Goal: Check status: Check status

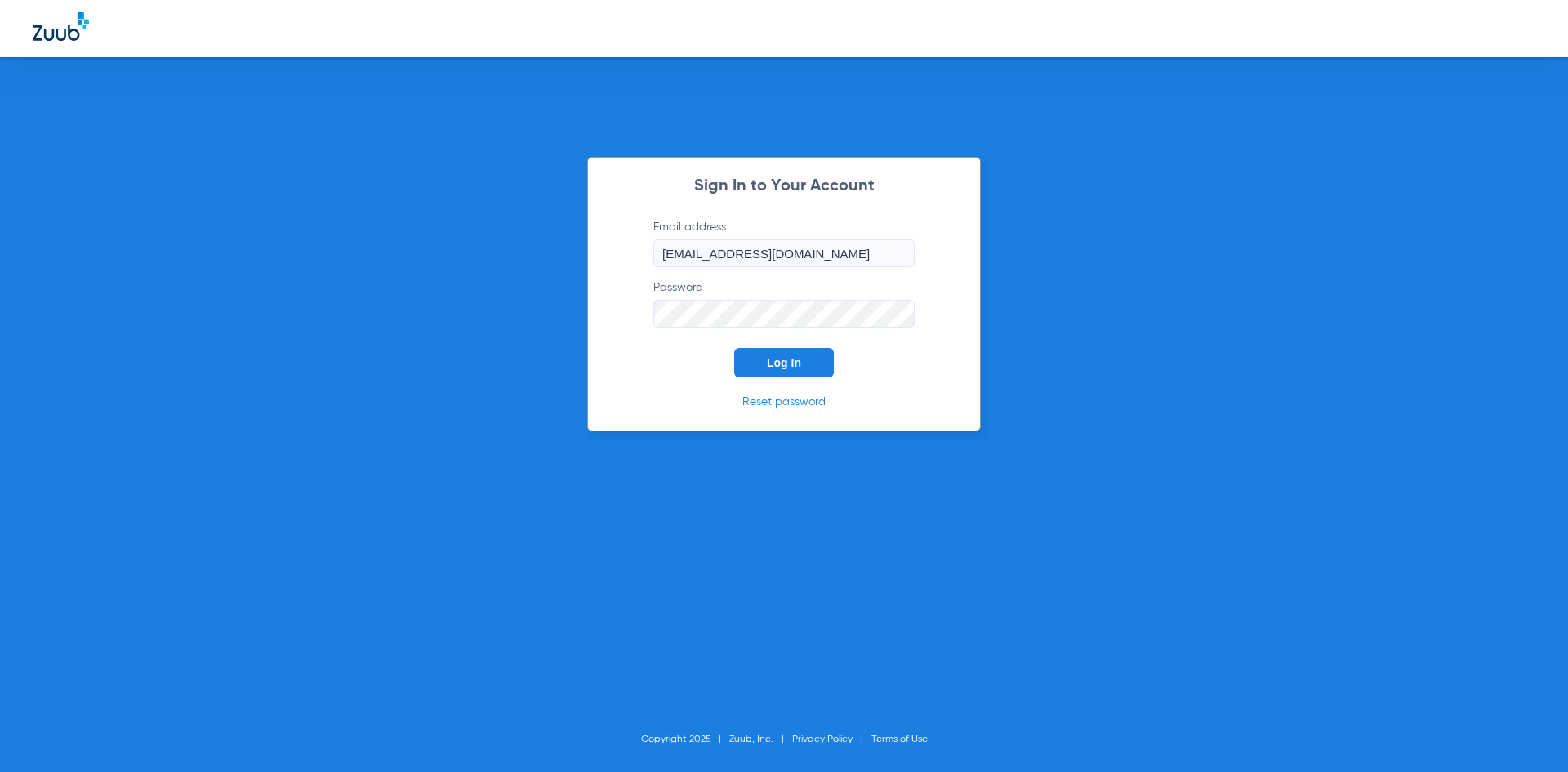
click at [820, 345] on form "Email address [EMAIL_ADDRESS][DOMAIN_NAME] Password Log In" at bounding box center [783, 298] width 310 height 159
click at [813, 355] on button "Log In" at bounding box center [783, 362] width 100 height 29
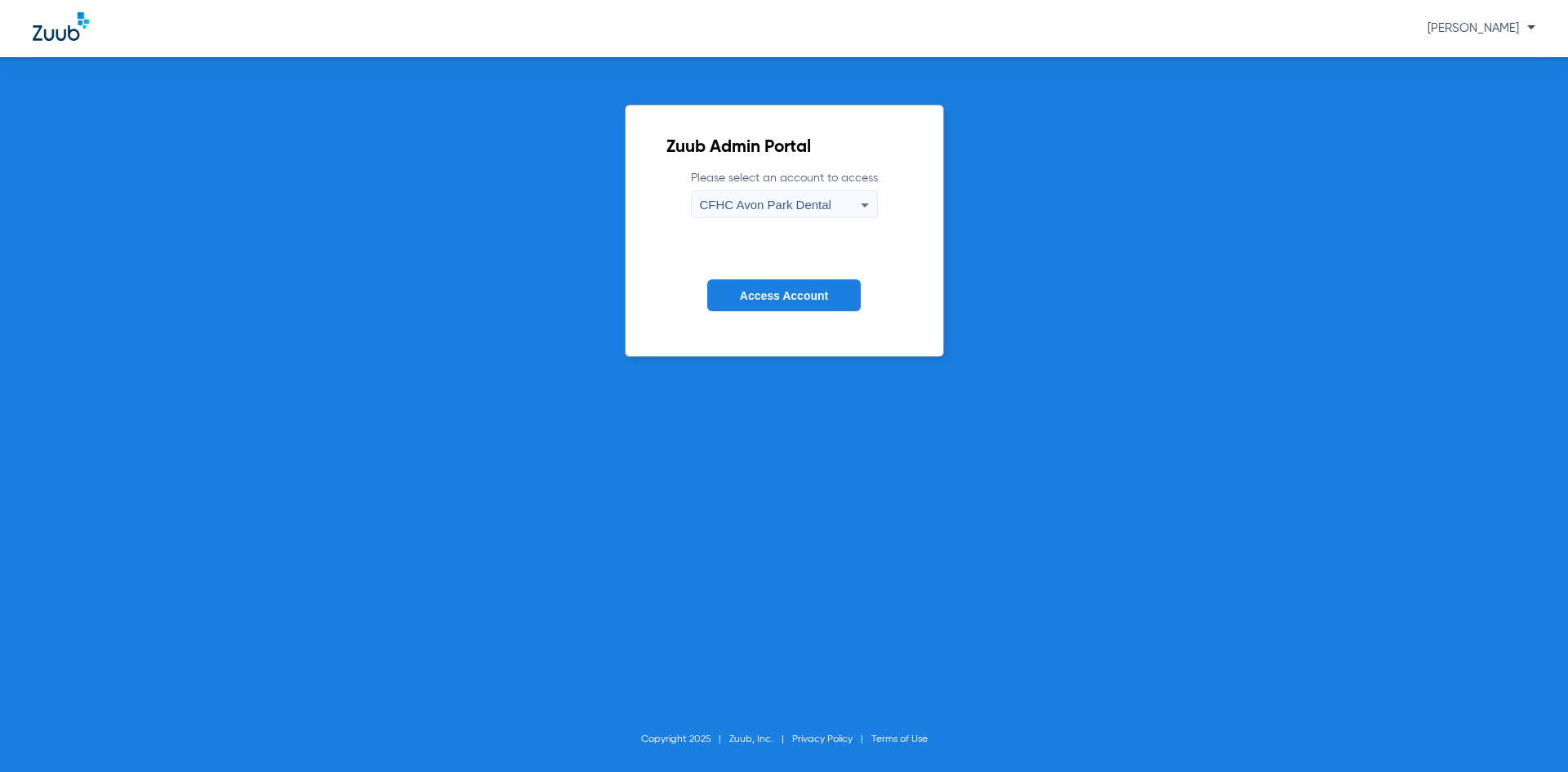
click at [798, 287] on button "Access Account" at bounding box center [784, 295] width 154 height 32
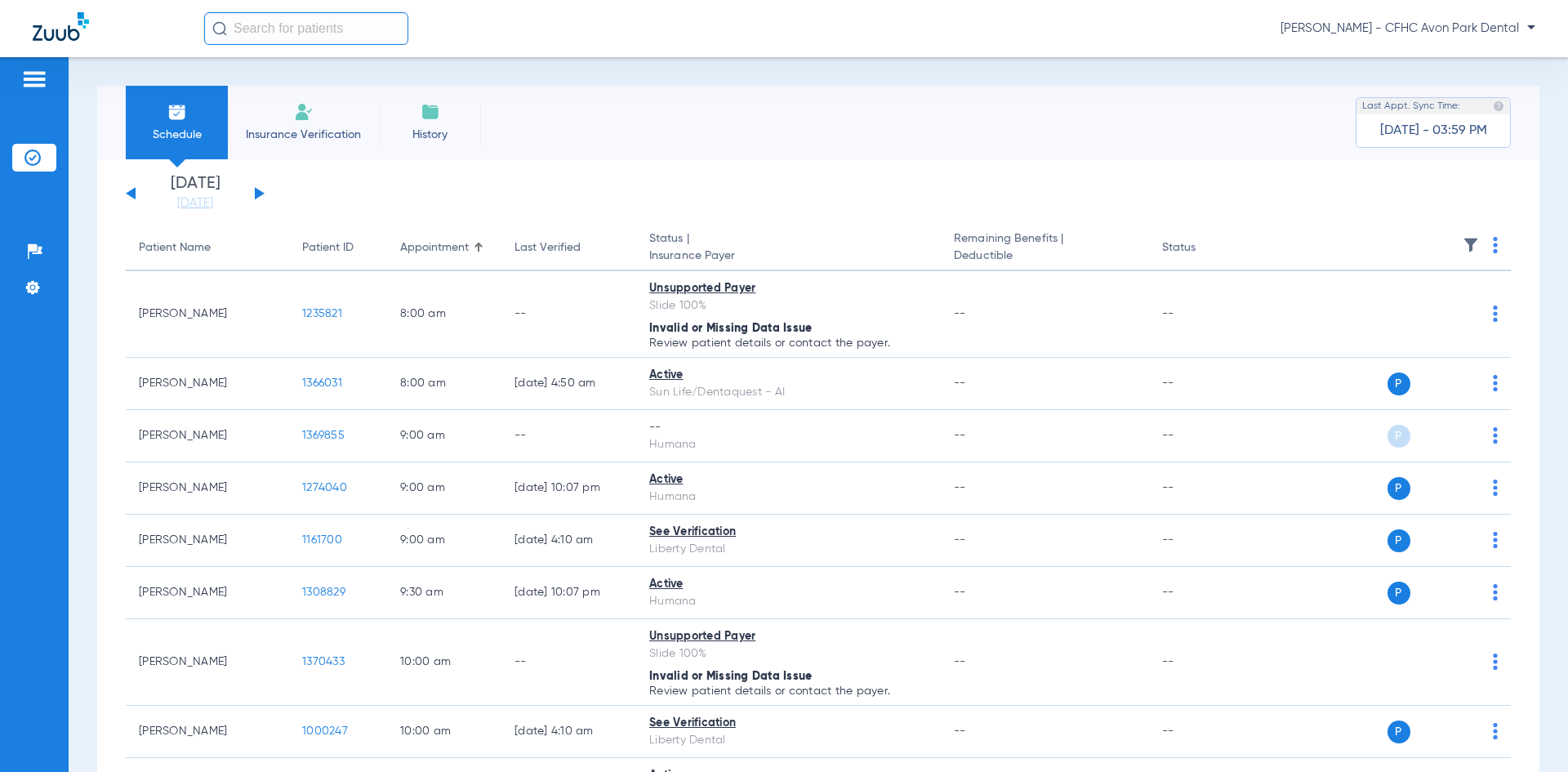
click at [252, 196] on div "[DATE] [DATE] [DATE] [DATE] [DATE] [DATE] [DATE] [DATE] [DATE] [DATE] [DATE] [D…" at bounding box center [195, 194] width 139 height 36
click at [260, 193] on button at bounding box center [259, 193] width 9 height 12
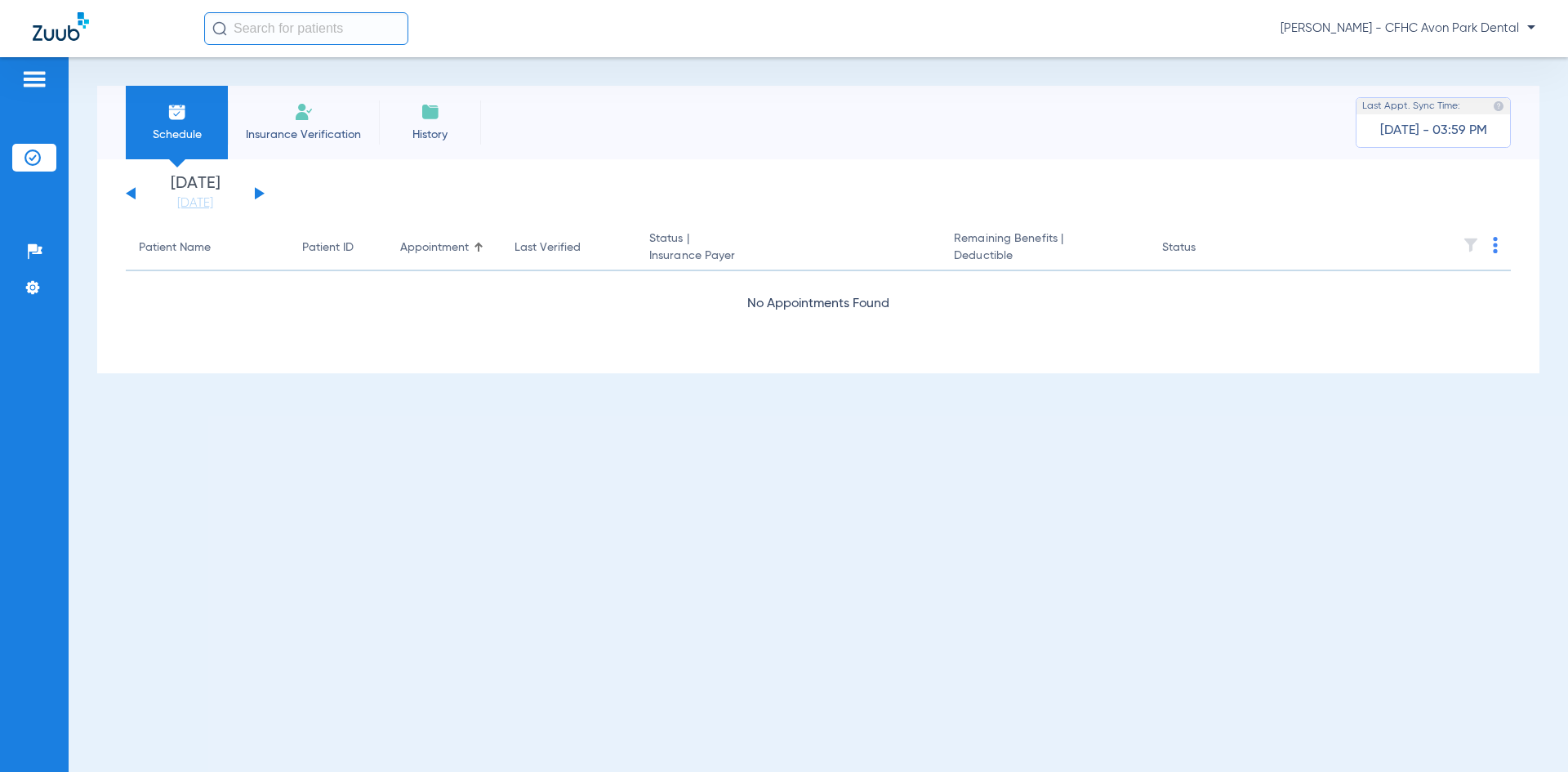
click at [260, 193] on button at bounding box center [259, 193] width 9 height 12
click at [260, 195] on button at bounding box center [259, 193] width 9 height 12
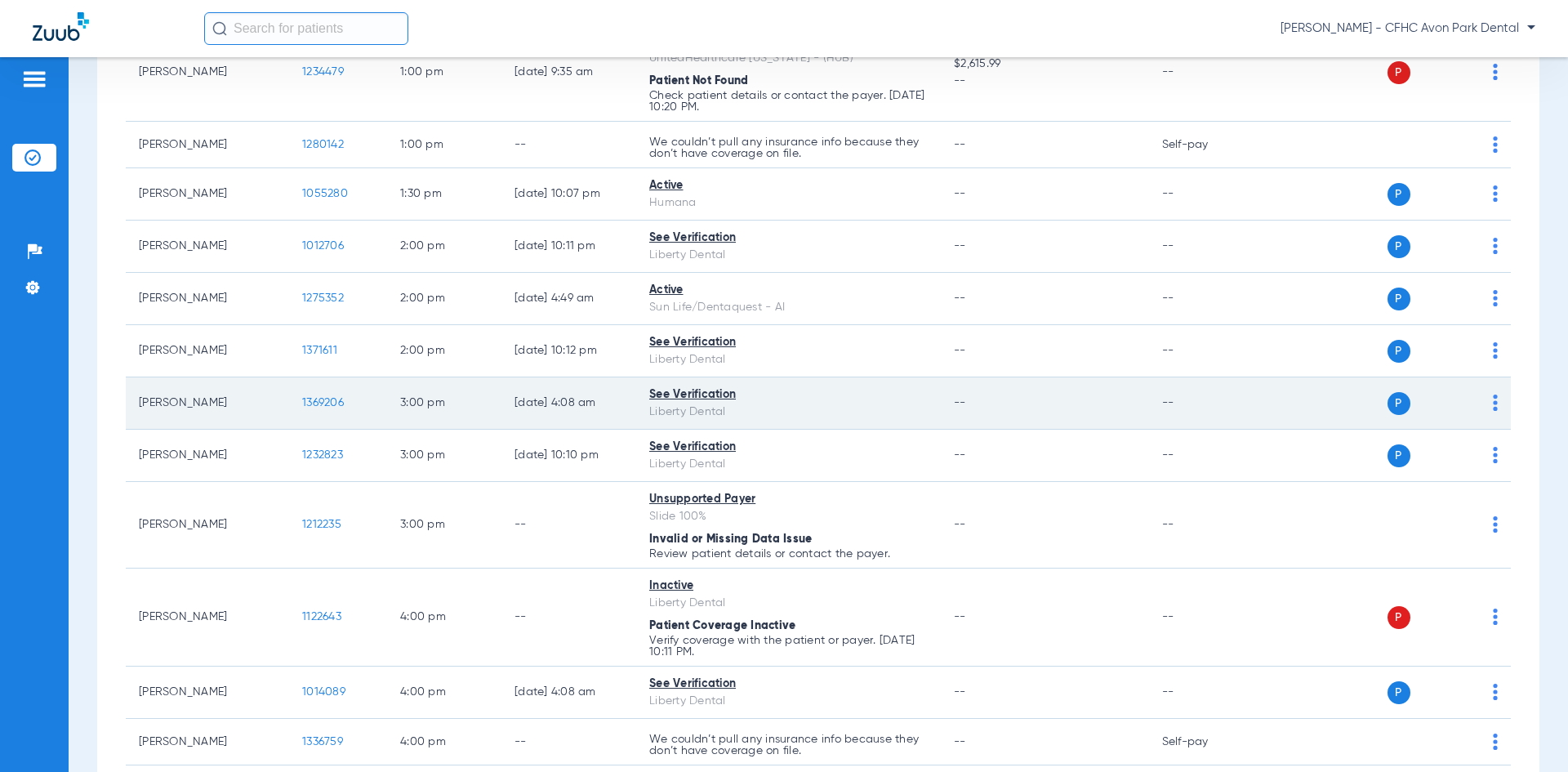
scroll to position [1840, 0]
